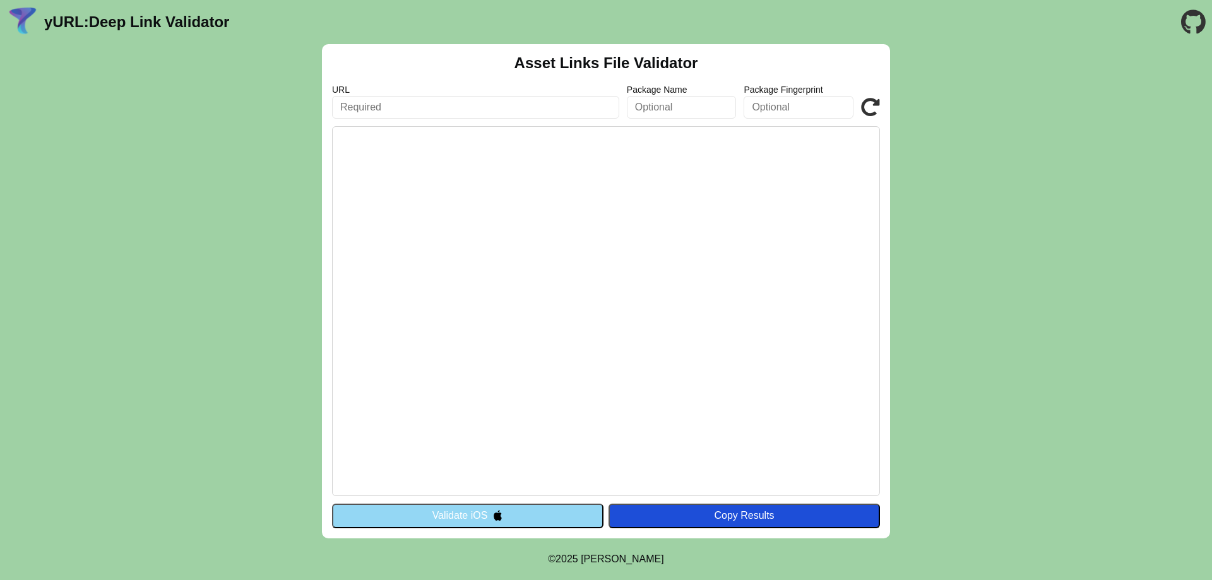
click at [446, 109] on input "text" at bounding box center [475, 107] width 287 height 23
click at [763, 105] on input "text" at bounding box center [799, 107] width 110 height 23
click at [495, 112] on input "text" at bounding box center [475, 107] width 287 height 23
click at [754, 213] on pre at bounding box center [606, 311] width 548 height 370
click at [535, 110] on input "text" at bounding box center [475, 107] width 287 height 23
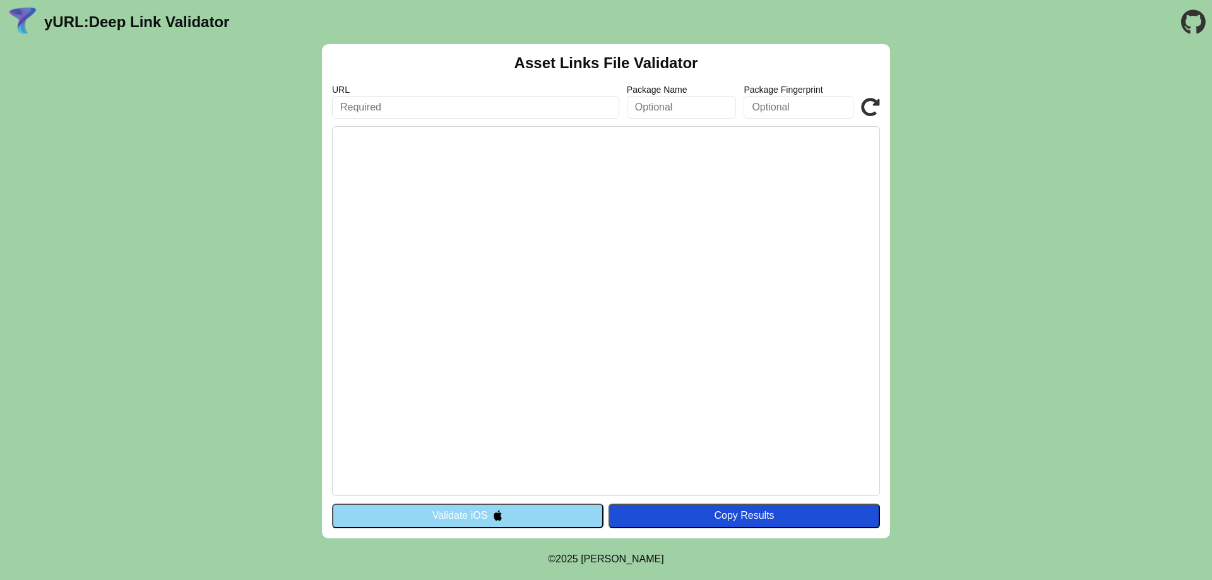
paste input "[DOMAIN_NAME]"
type input "[DOMAIN_NAME]"
click at [655, 110] on input "text" at bounding box center [682, 107] width 110 height 23
paste input "com.pioneer.wordflyfa"
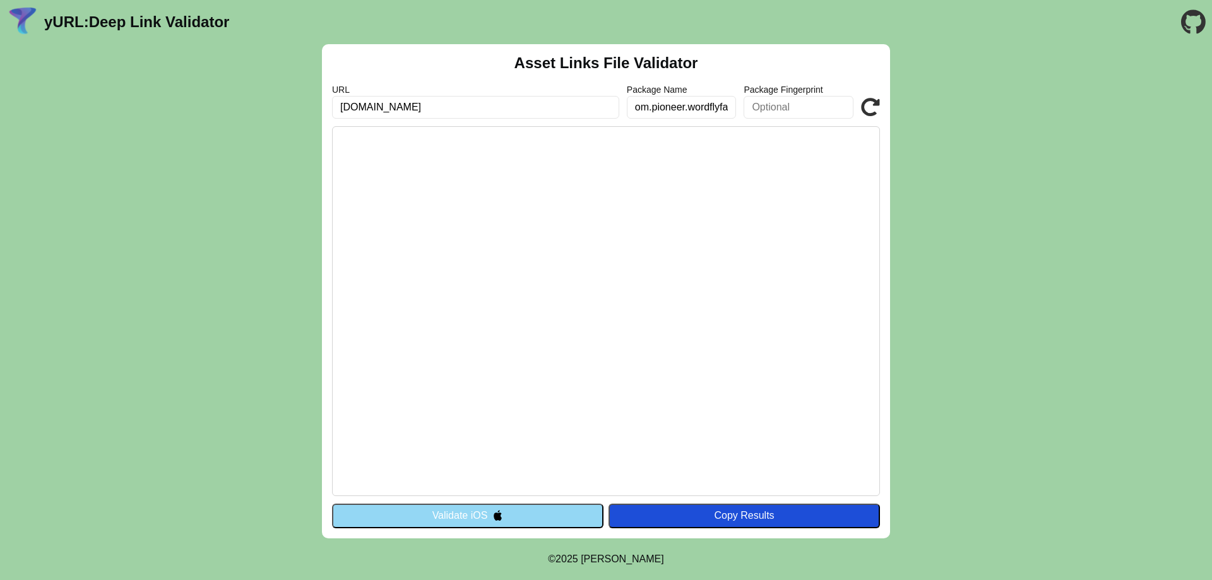
type input "com.pioneer.wordflyfa"
click at [871, 109] on icon at bounding box center [870, 107] width 19 height 19
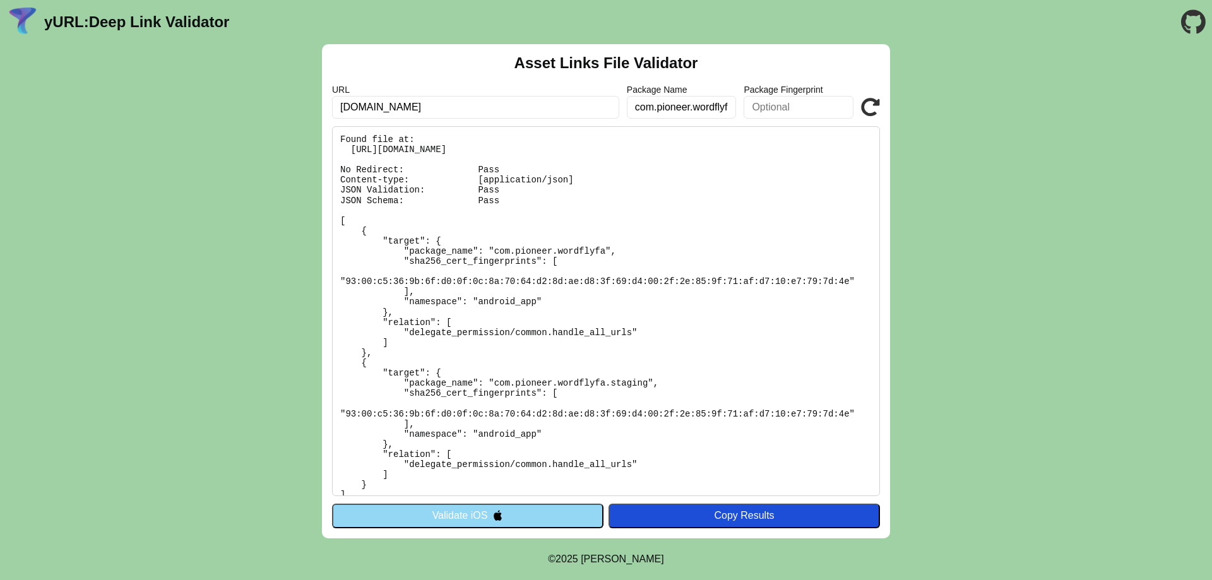
click at [480, 281] on pre "Found file at: https://wordflygame.com/.well-known/assetlinks.json No Redirect:…" at bounding box center [606, 311] width 548 height 370
